Goal: Find specific page/section: Find specific page/section

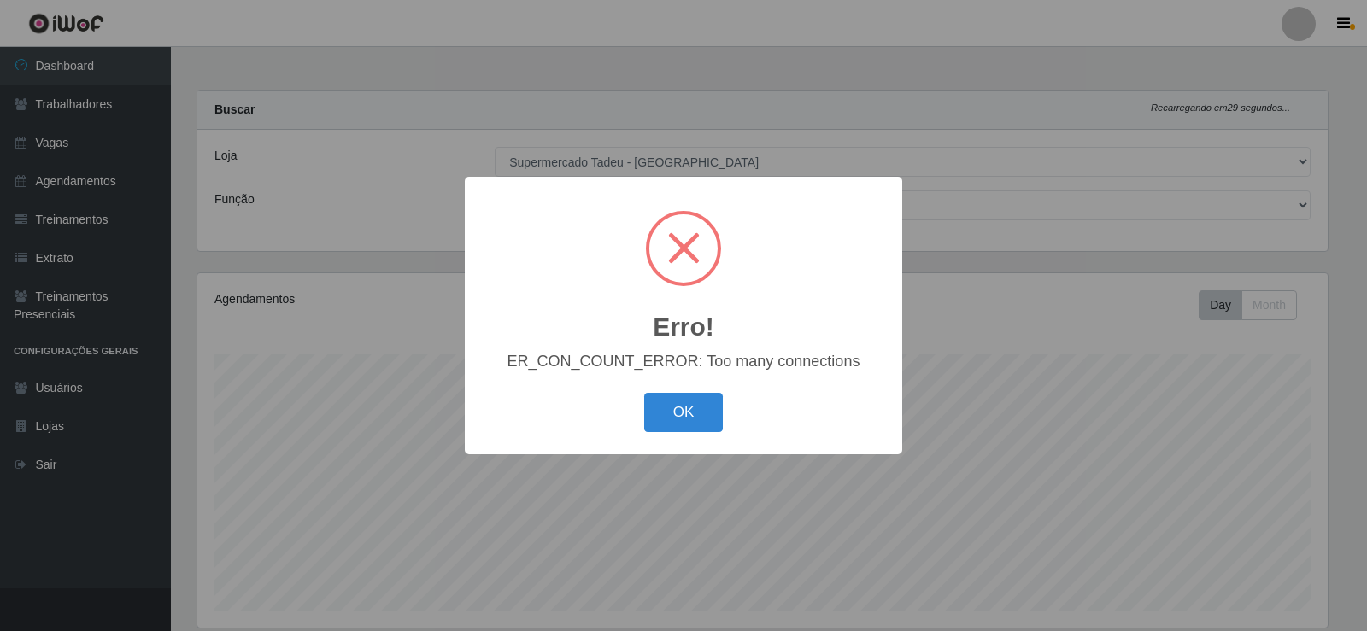
select select "195"
click at [671, 412] on button "OK" at bounding box center [683, 413] width 79 height 40
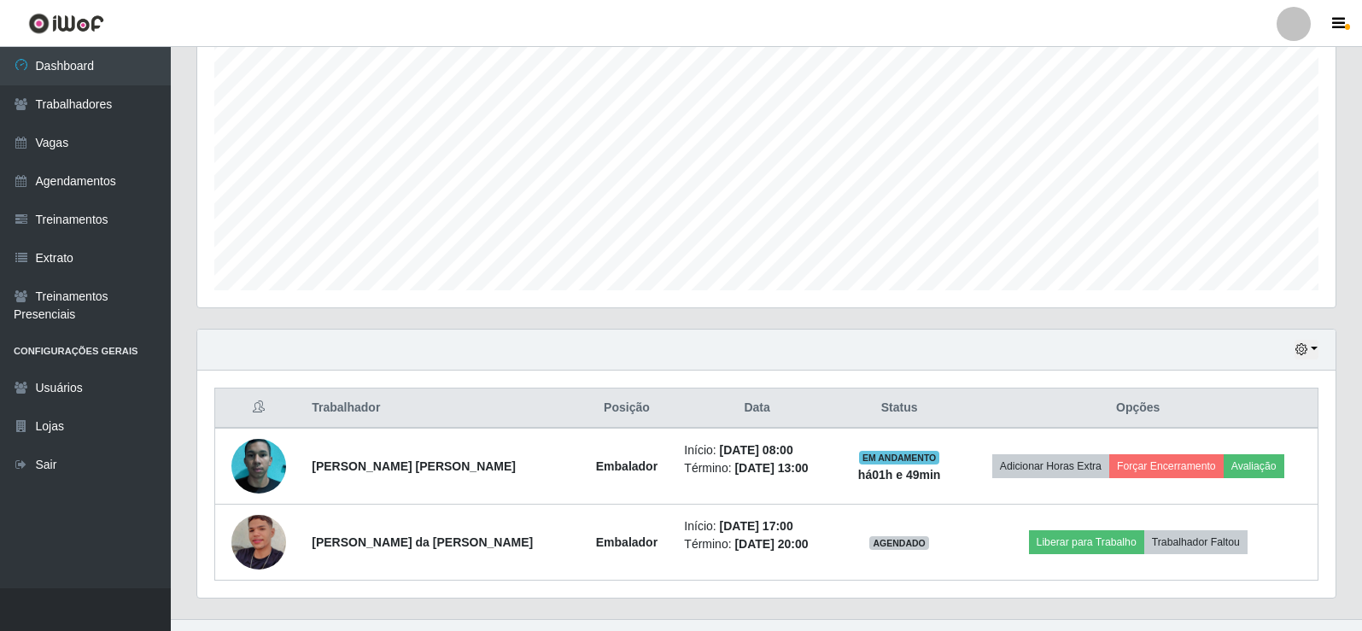
scroll to position [351, 0]
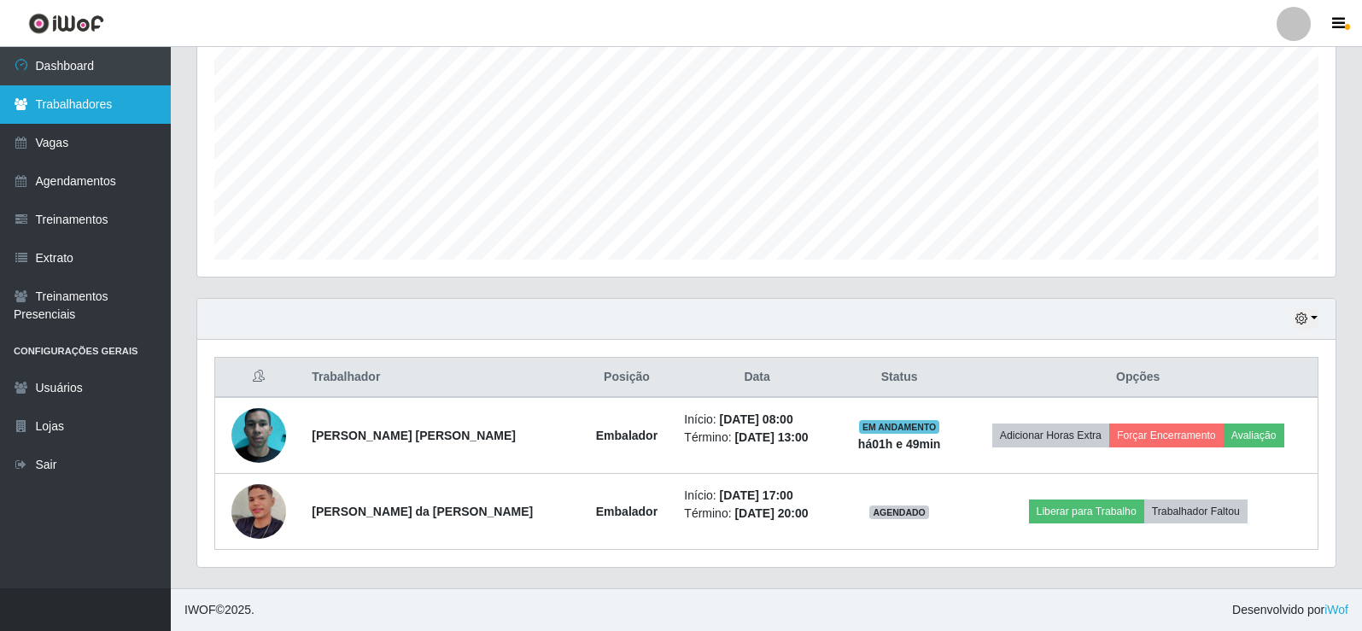
click at [68, 108] on link "Trabalhadores" at bounding box center [85, 104] width 171 height 38
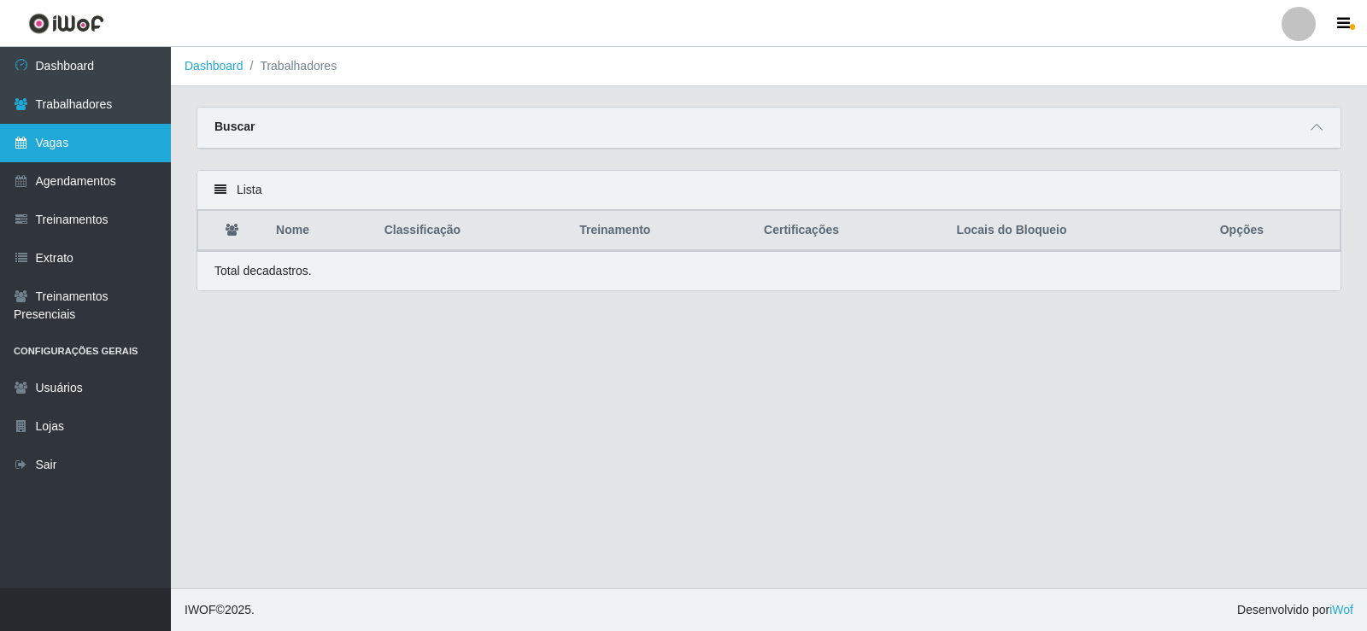
click at [108, 141] on link "Vagas" at bounding box center [85, 143] width 171 height 38
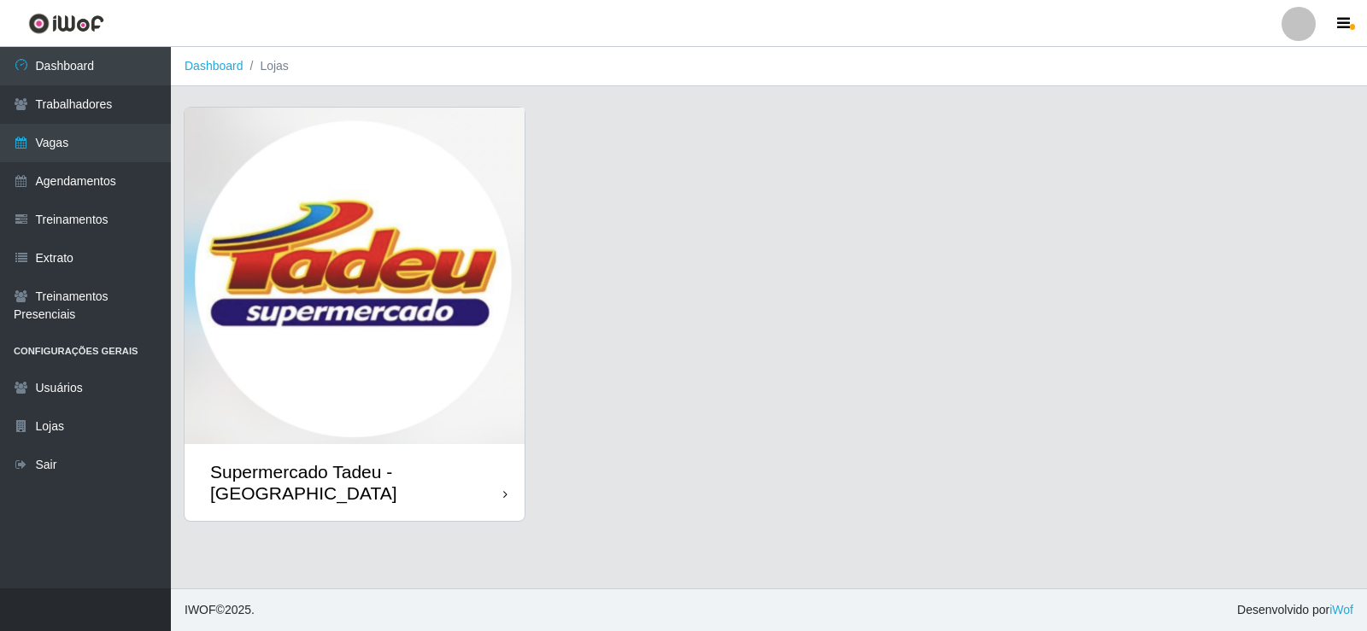
click at [436, 288] on img at bounding box center [354, 276] width 340 height 337
